Goal: Information Seeking & Learning: Learn about a topic

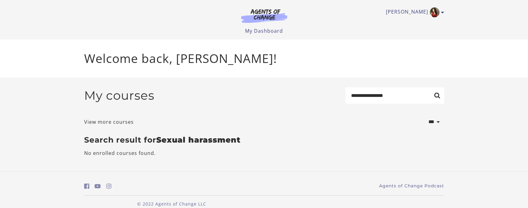
click at [35, 108] on section "**********" at bounding box center [264, 124] width 528 height 94
click at [269, 29] on link "My Dashboard" at bounding box center [264, 30] width 38 height 7
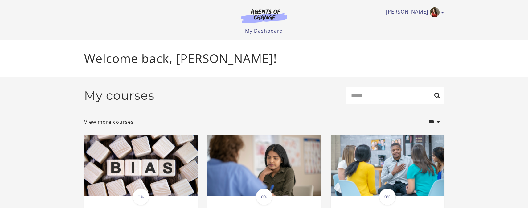
click at [431, 123] on select "**********" at bounding box center [423, 121] width 41 height 17
click at [282, 129] on div "**********" at bounding box center [264, 121] width 360 height 17
click at [300, 97] on div "My courses Search" at bounding box center [264, 97] width 360 height 21
click at [113, 124] on link "View more courses" at bounding box center [109, 121] width 50 height 7
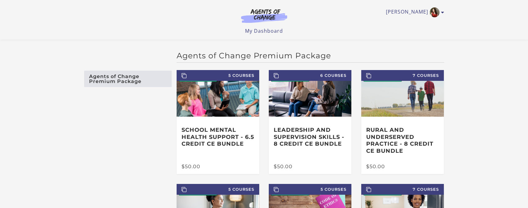
scroll to position [31, 0]
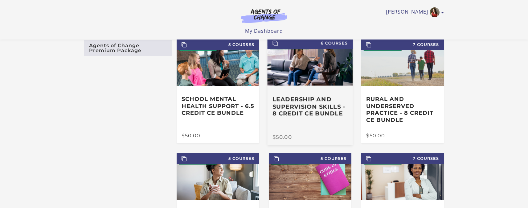
click at [286, 97] on div "Leadership and Supervision Skills - 8 Credit CE Bundle" at bounding box center [309, 109] width 85 height 49
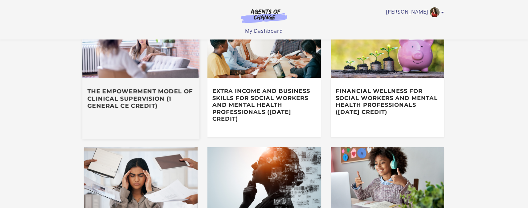
scroll to position [246, 0]
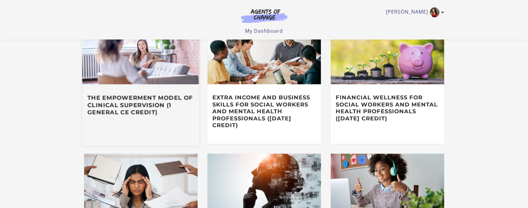
click at [150, 106] on h3 "The Empowerment Model of Clinical Supervision (1 General CE Credit)" at bounding box center [140, 105] width 107 height 22
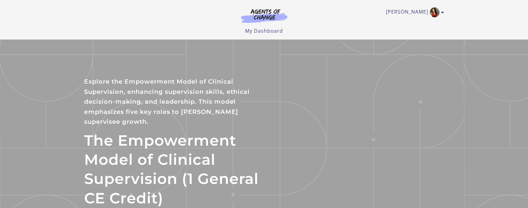
drag, startPoint x: 37, startPoint y: 31, endPoint x: 38, endPoint y: 25, distance: 5.6
click at [37, 31] on header "[PERSON_NAME] My Account Support Sign Out Toggle menu Menu My Dashboard My Acco…" at bounding box center [264, 19] width 528 height 39
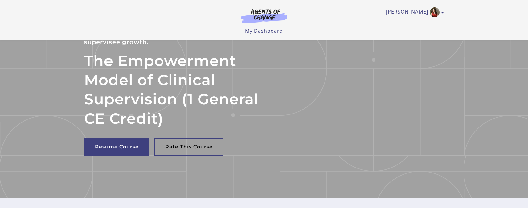
scroll to position [31, 0]
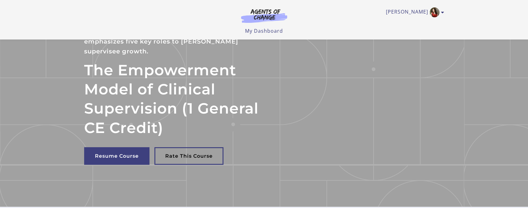
click at [26, 85] on section "The Empowerment Model of Clinical Supervision (1 General CE Credit) Explore the…" at bounding box center [264, 87] width 528 height 237
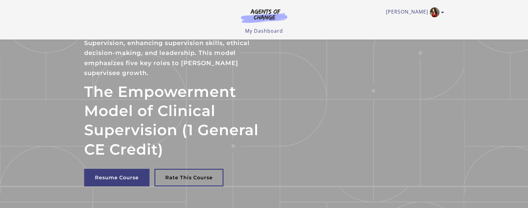
scroll to position [0, 0]
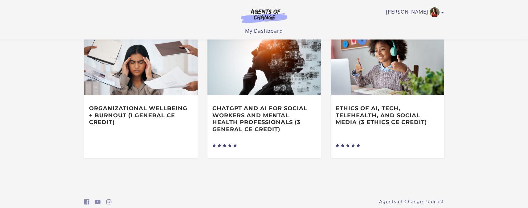
scroll to position [370, 0]
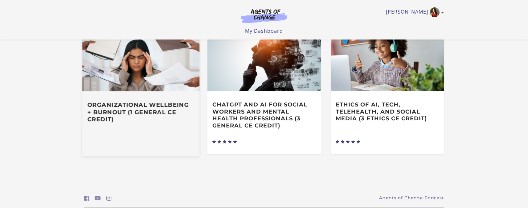
click at [134, 101] on h3 "Organizational Wellbeing + Burnout (1 General CE Credit)" at bounding box center [140, 112] width 107 height 22
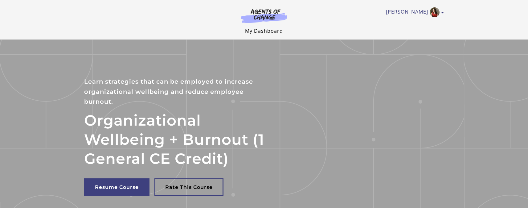
click at [266, 31] on link "My Dashboard" at bounding box center [264, 30] width 38 height 7
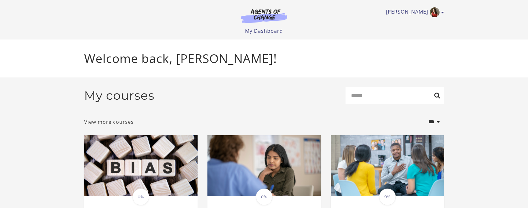
click at [103, 122] on link "View more courses" at bounding box center [109, 121] width 50 height 7
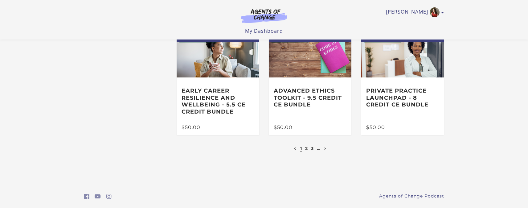
scroll to position [173, 0]
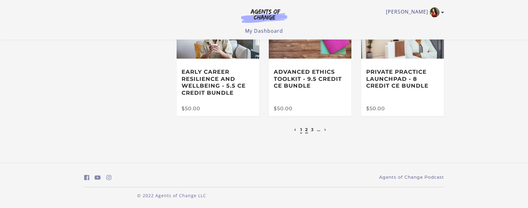
click at [306, 129] on link "2" at bounding box center [306, 130] width 3 height 6
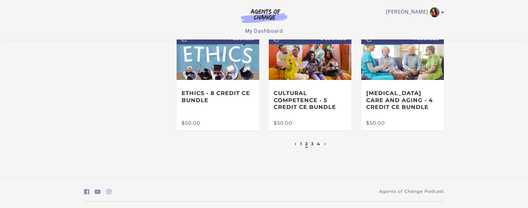
scroll to position [154, 0]
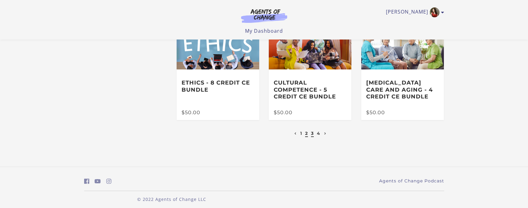
click at [312, 136] on link "3" at bounding box center [312, 133] width 3 height 6
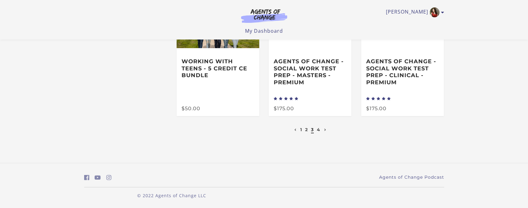
scroll to position [184, 0]
click at [318, 130] on link "4" at bounding box center [318, 130] width 3 height 6
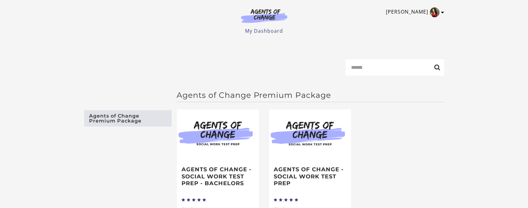
click at [439, 12] on link "[PERSON_NAME]" at bounding box center [413, 12] width 55 height 10
click at [418, 24] on link "My Account" at bounding box center [418, 22] width 54 height 10
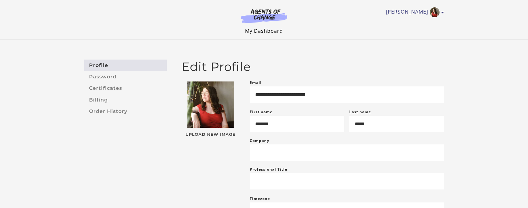
click at [265, 29] on link "My Dashboard" at bounding box center [264, 30] width 38 height 7
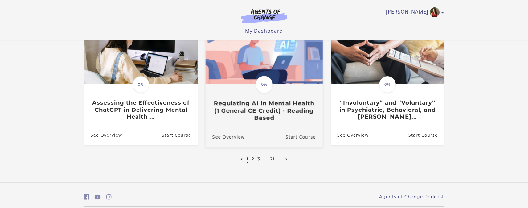
scroll to position [216, 0]
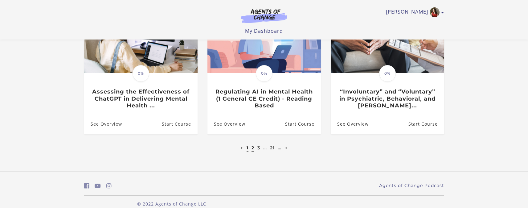
click at [252, 150] on link "2" at bounding box center [252, 148] width 3 height 6
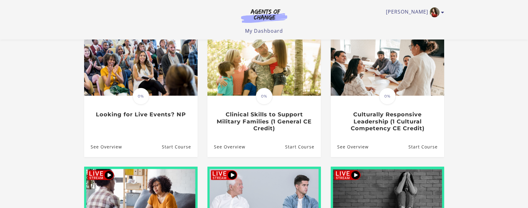
scroll to position [62, 0]
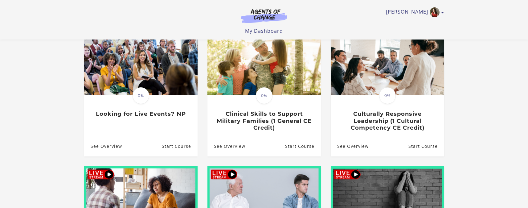
click at [35, 123] on section "**********" at bounding box center [264, 150] width 528 height 349
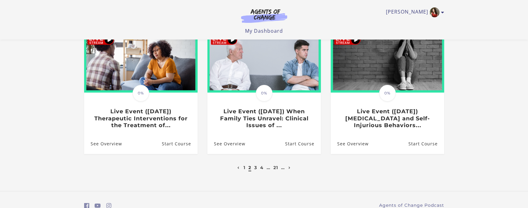
scroll to position [185, 0]
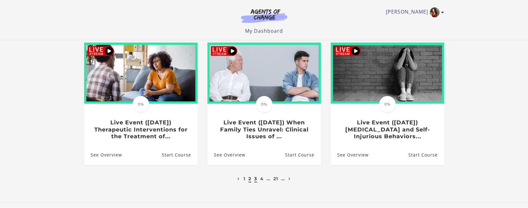
click at [256, 181] on link "3" at bounding box center [255, 179] width 3 height 6
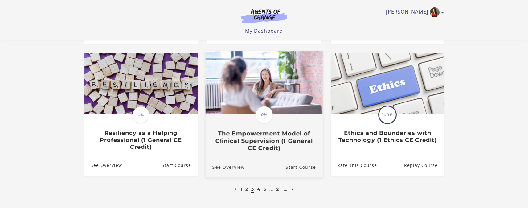
scroll to position [185, 0]
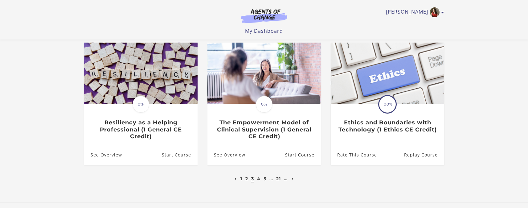
click at [59, 126] on section "**********" at bounding box center [264, 27] width 528 height 349
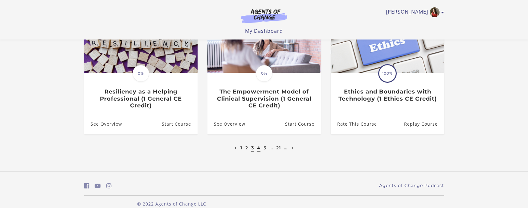
click at [259, 149] on link "4" at bounding box center [258, 148] width 3 height 6
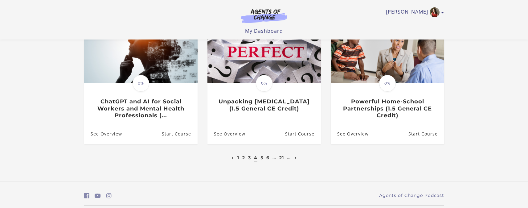
scroll to position [216, 0]
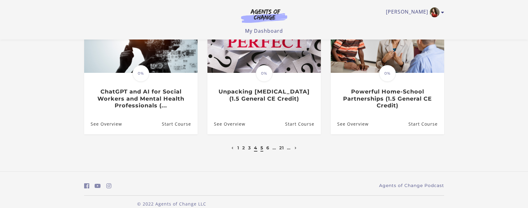
click at [262, 149] on link "5" at bounding box center [261, 148] width 3 height 6
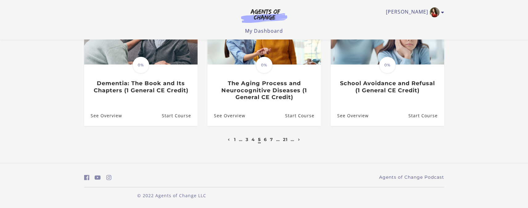
scroll to position [226, 0]
